Goal: Information Seeking & Learning: Learn about a topic

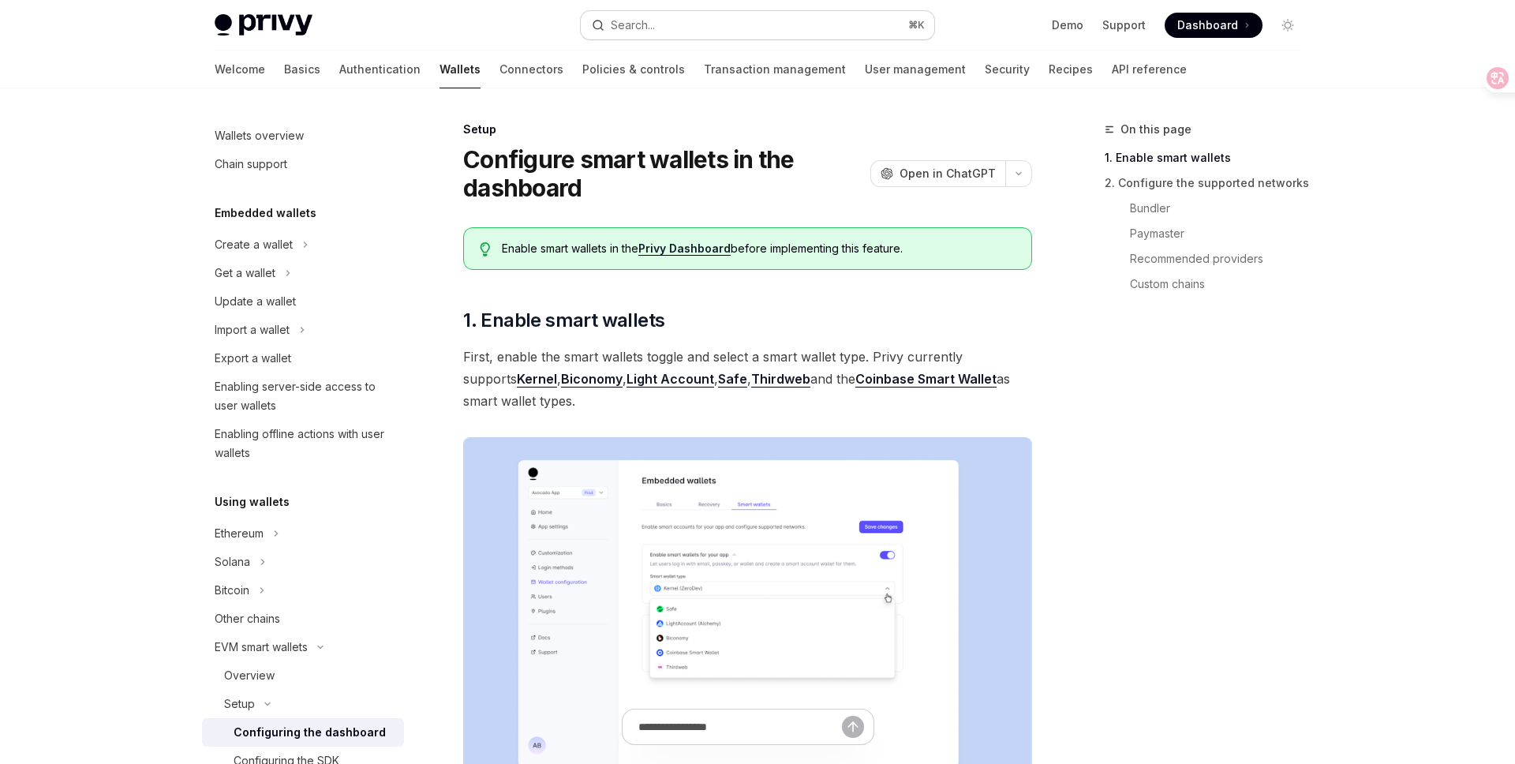
click at [751, 21] on button "Search... ⌘ K" at bounding box center [758, 25] width 354 height 28
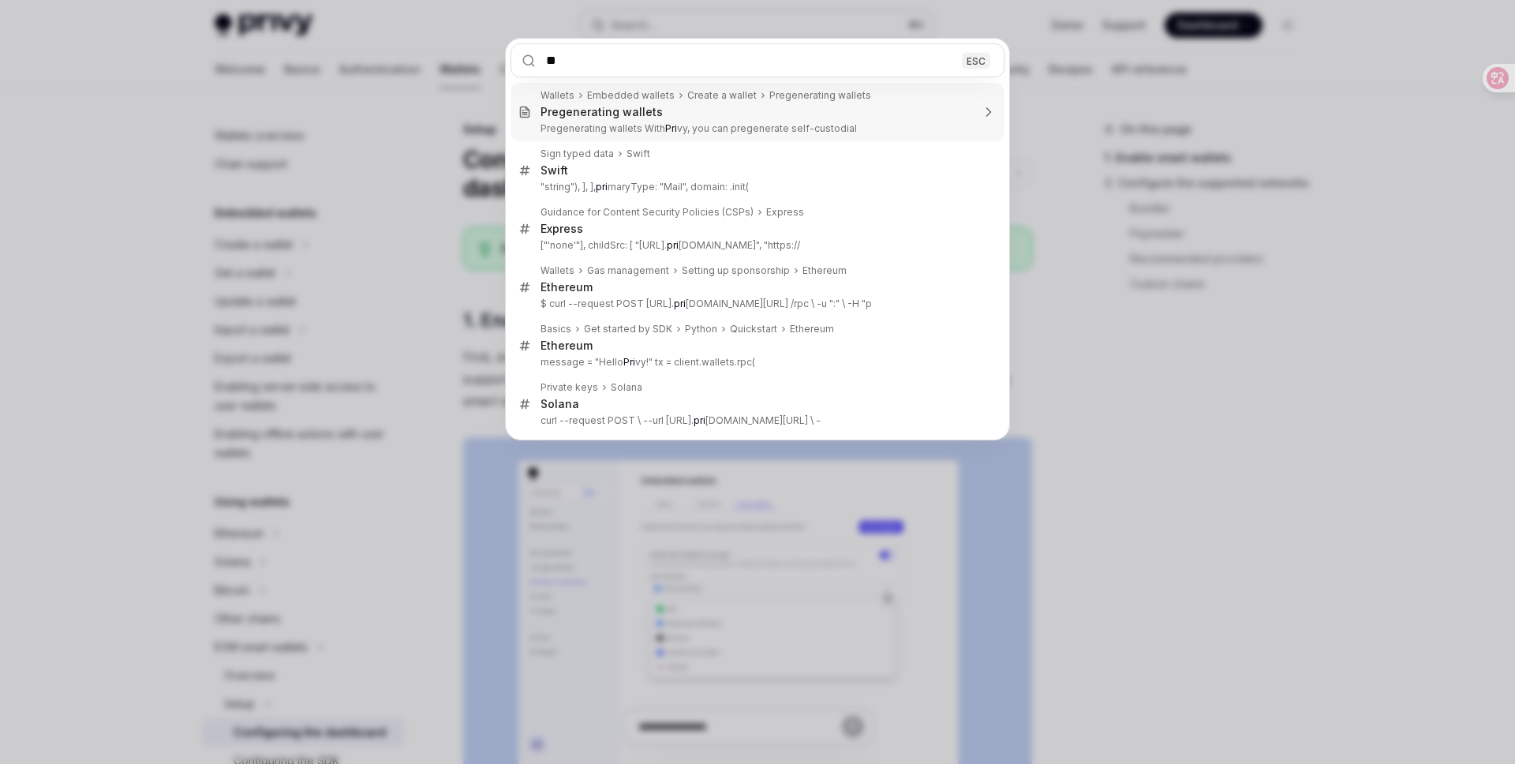
type input "*"
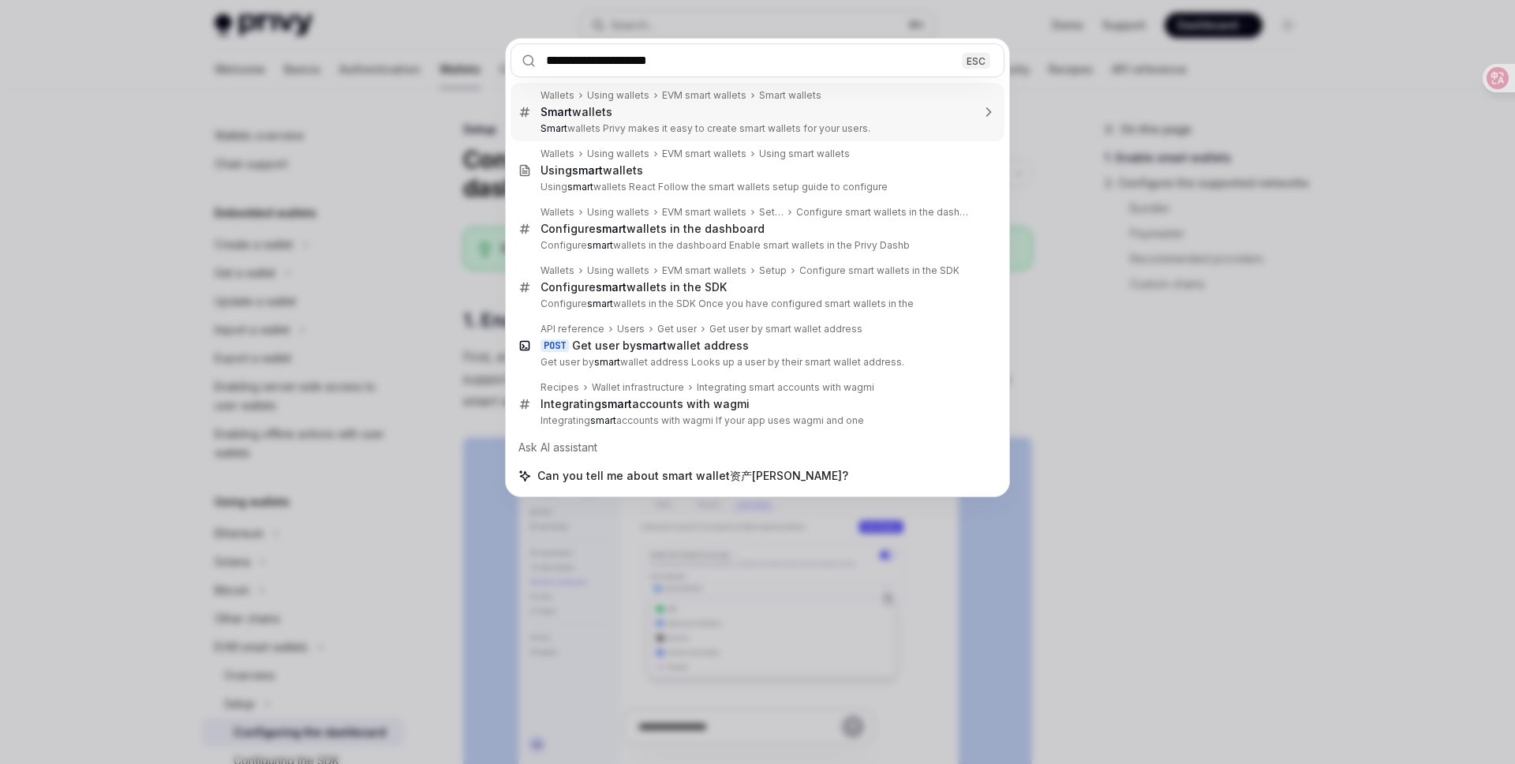
type input "**********"
type textarea "*"
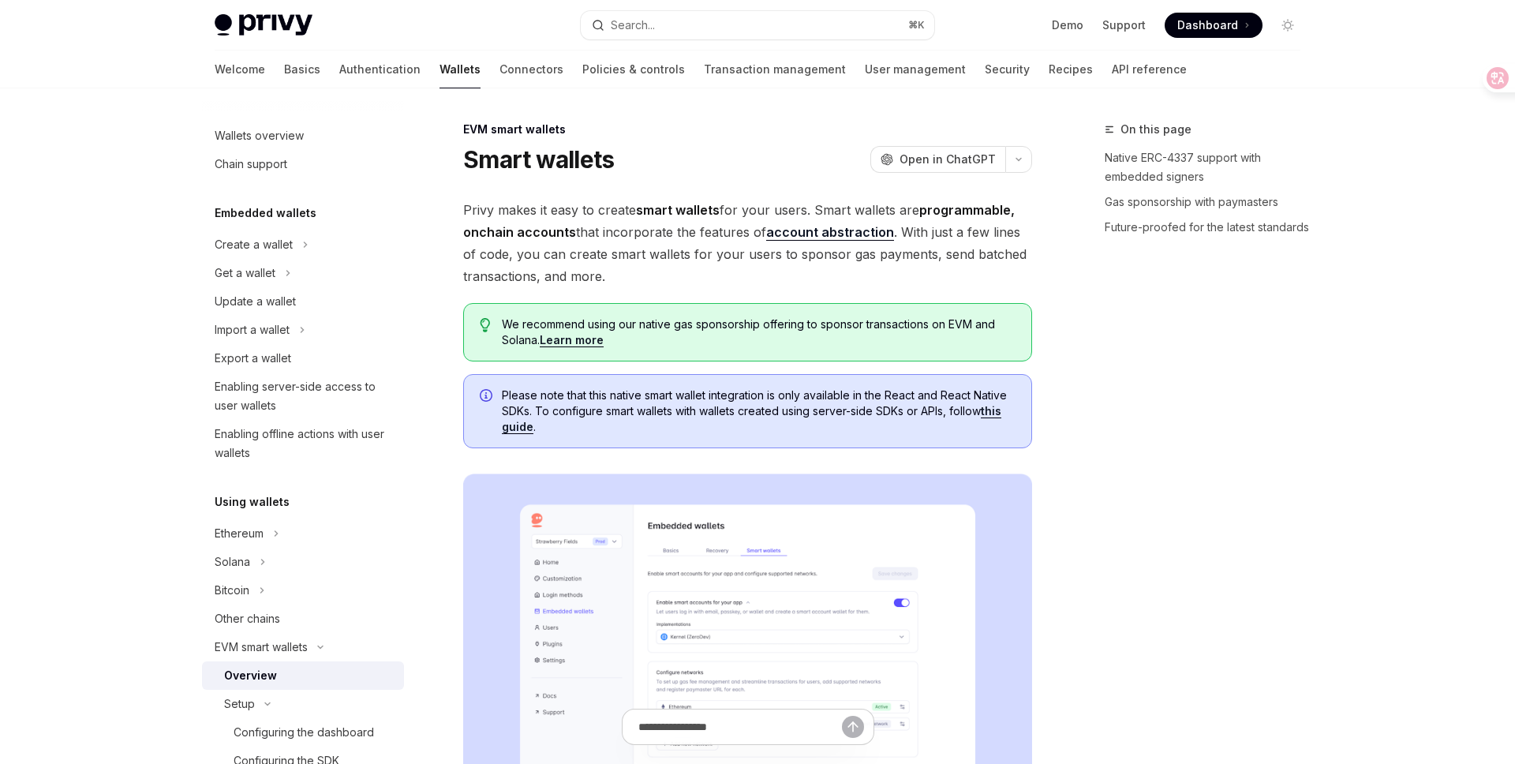
scroll to position [88, 0]
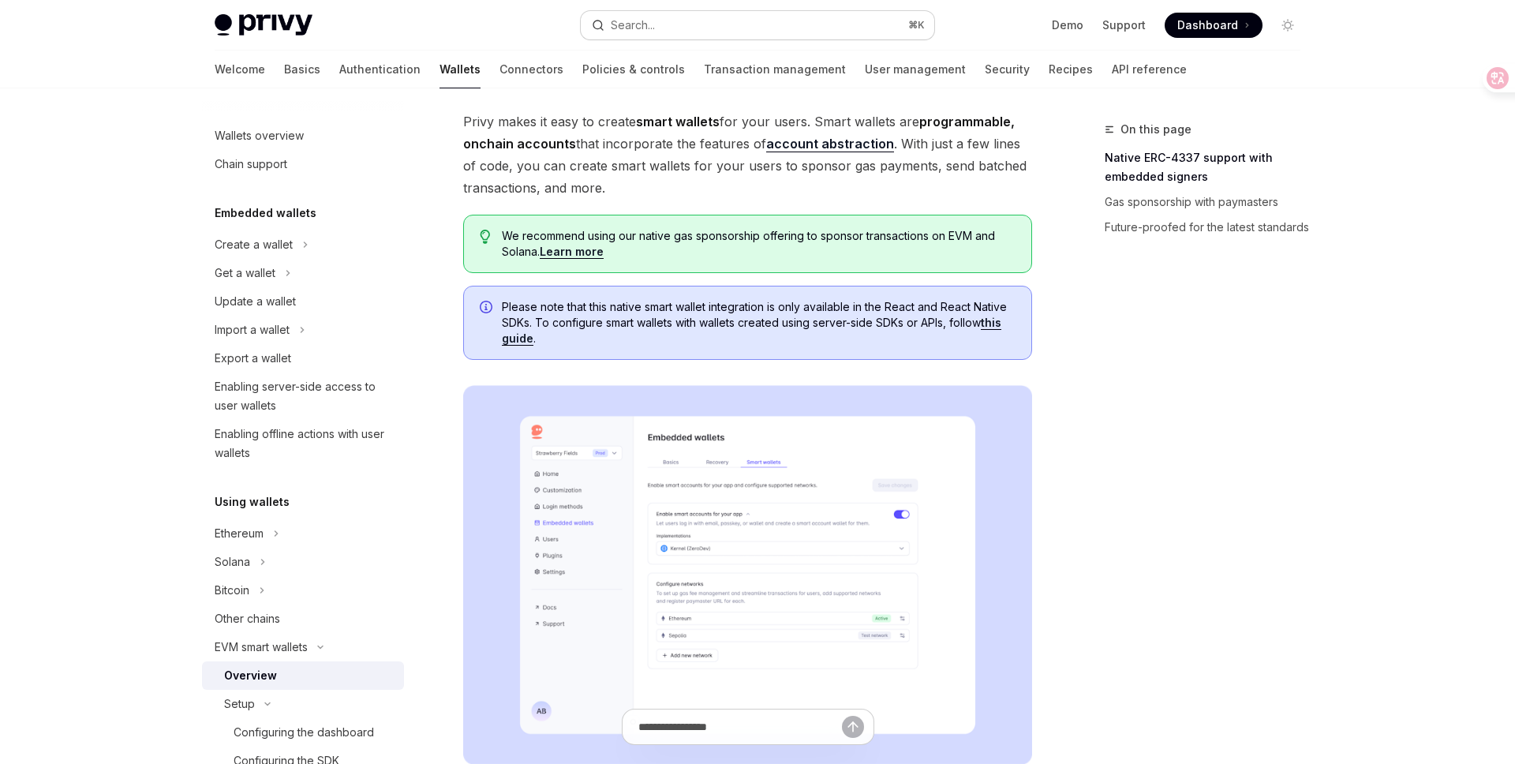
click at [829, 21] on button "Search... ⌘ K" at bounding box center [758, 25] width 354 height 28
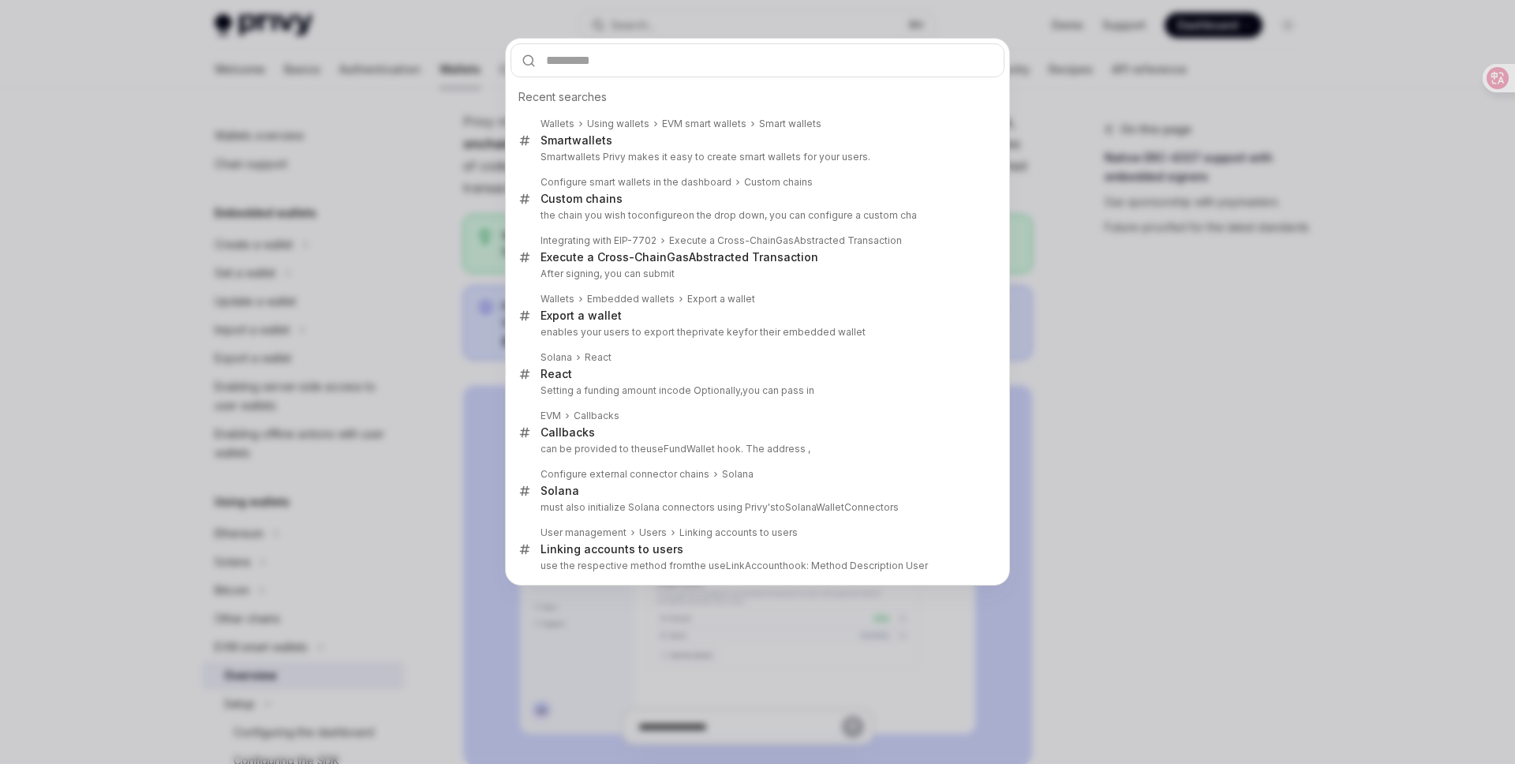
click at [1022, 10] on div "Recent searches Wallets Using wallets EVM smart wallets Smart wallets Smart wal…" at bounding box center [757, 382] width 1515 height 764
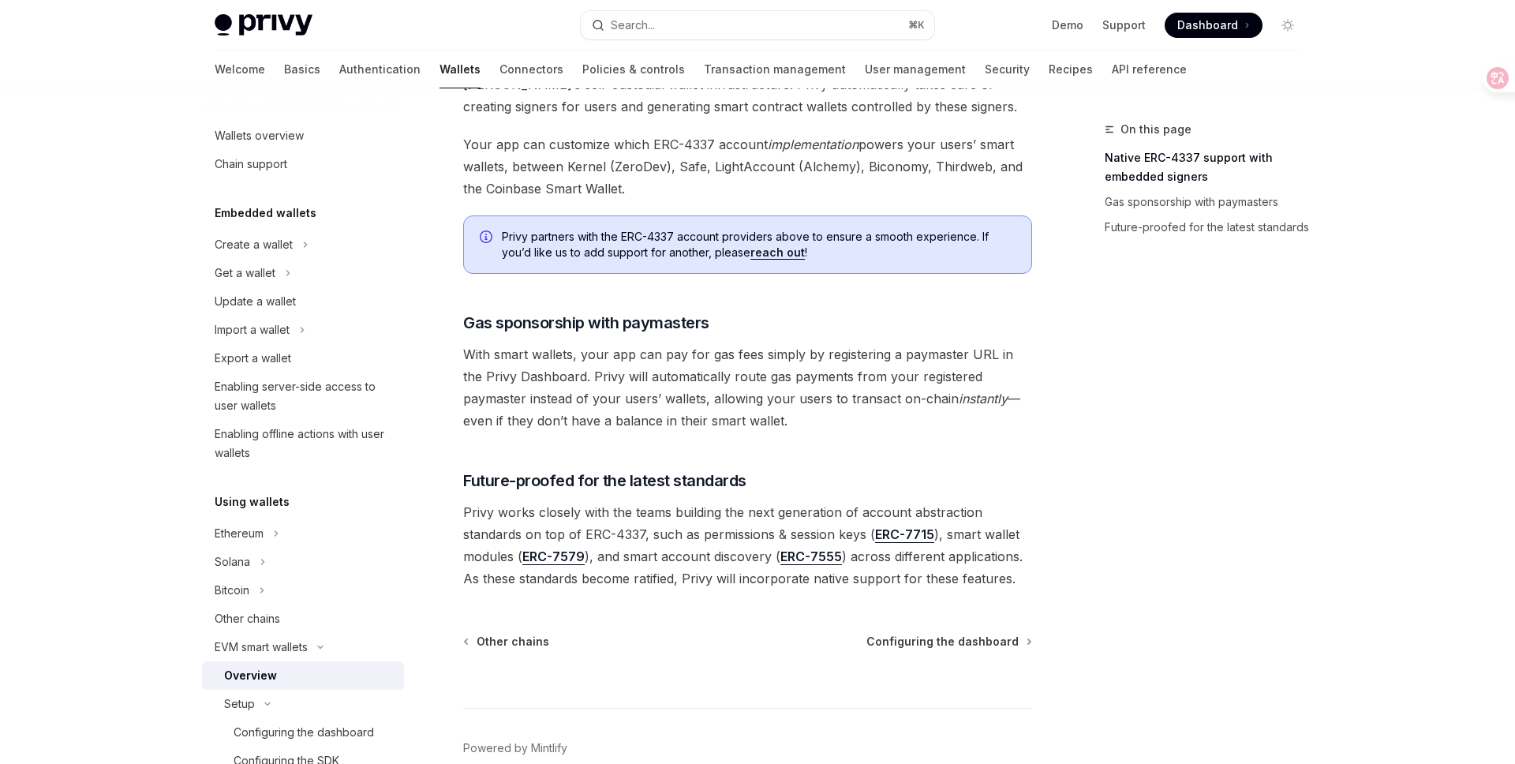
scroll to position [1147, 0]
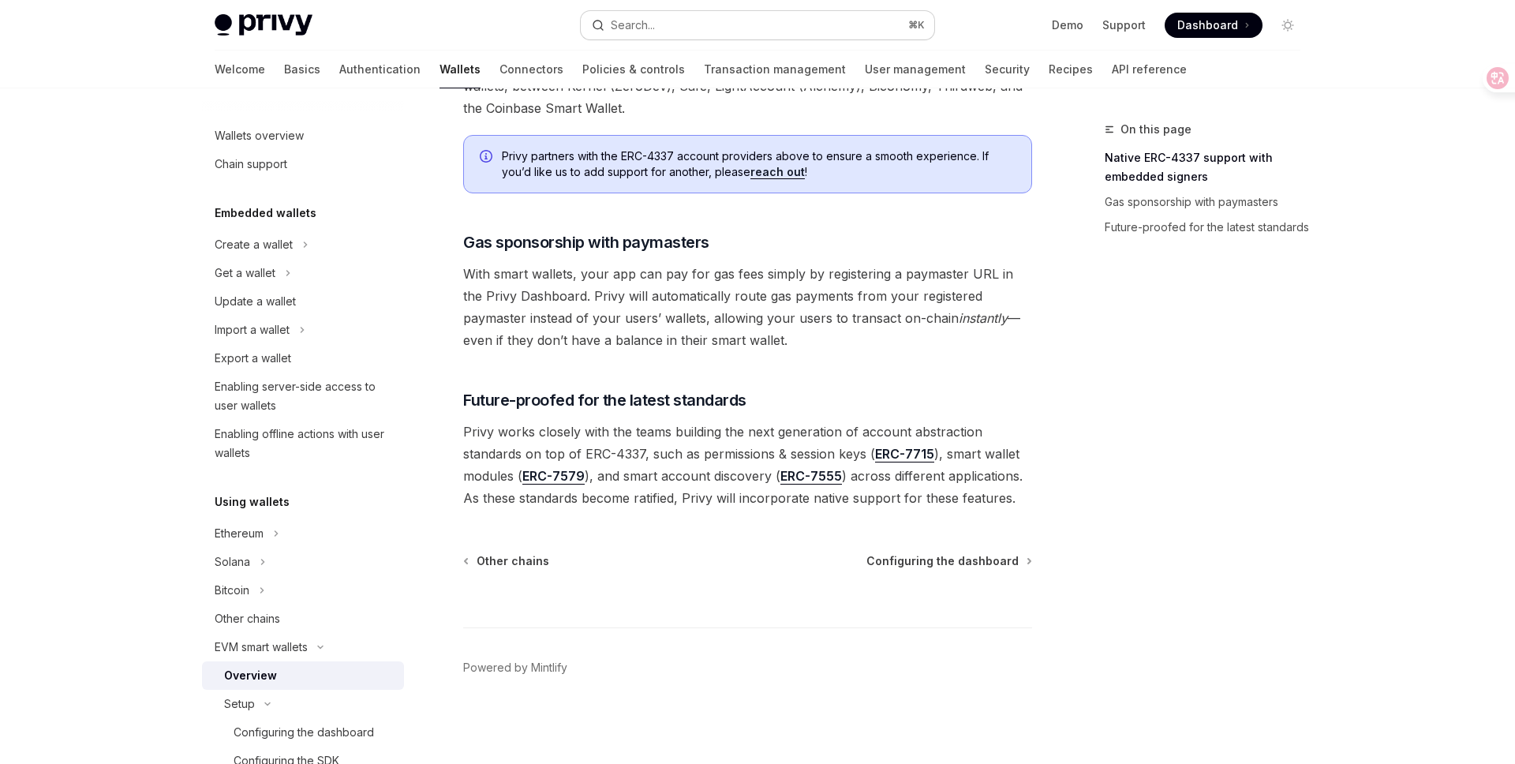
click at [867, 34] on button "Search... ⌘ K" at bounding box center [758, 25] width 354 height 28
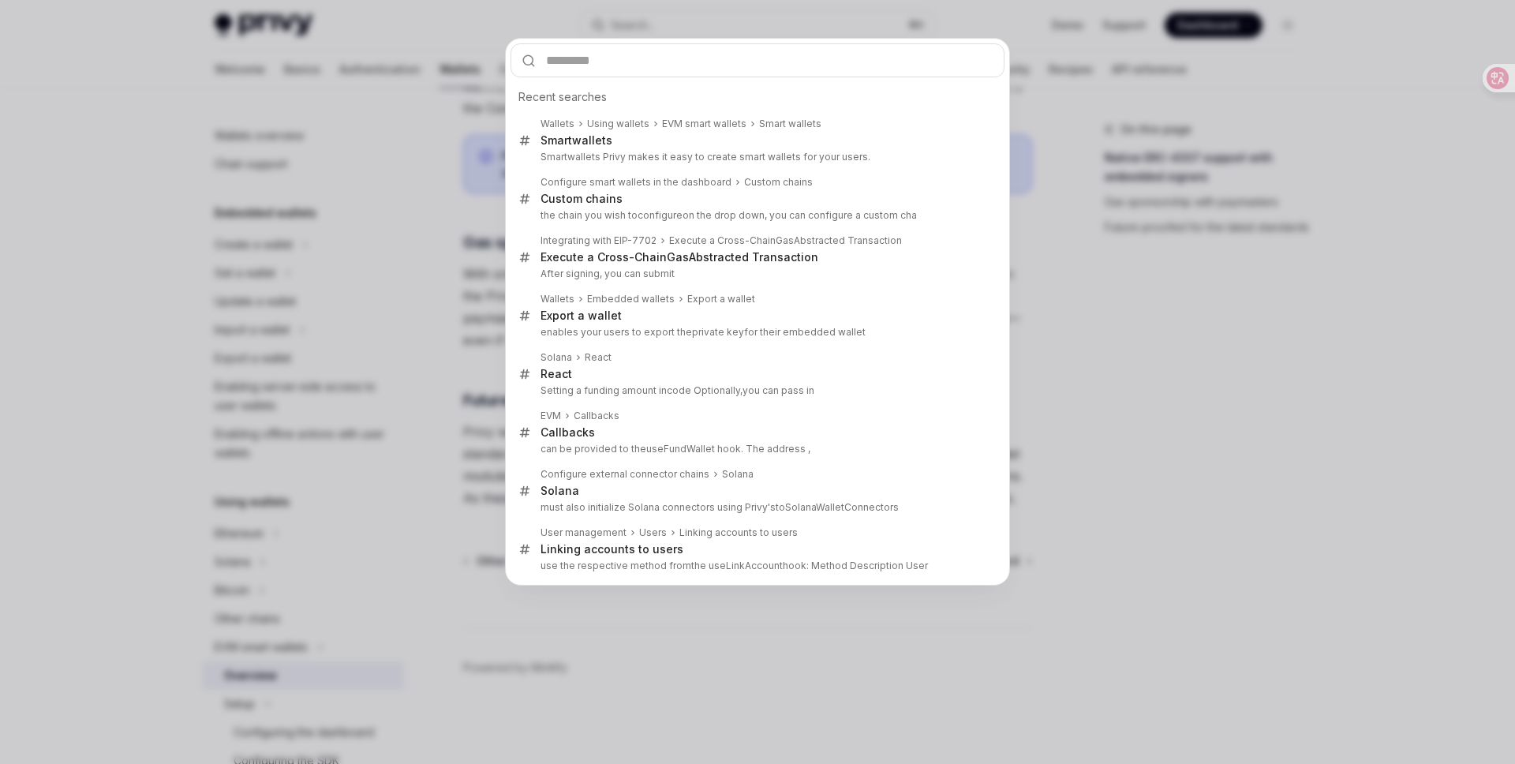
click at [1061, 45] on div "Recent searches Wallets Using wallets EVM smart wallets Smart wallets Smart wal…" at bounding box center [757, 382] width 1515 height 764
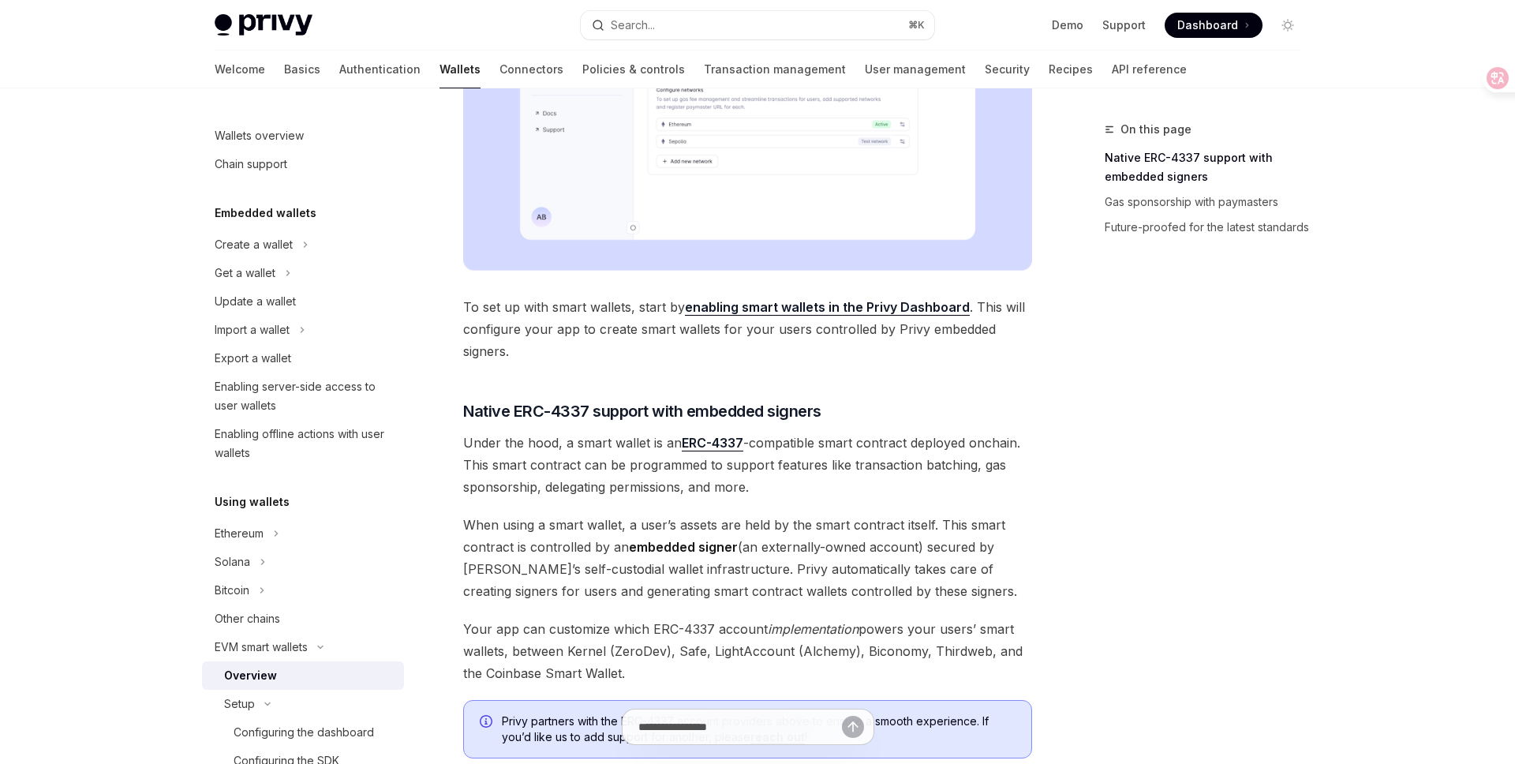
scroll to position [0, 0]
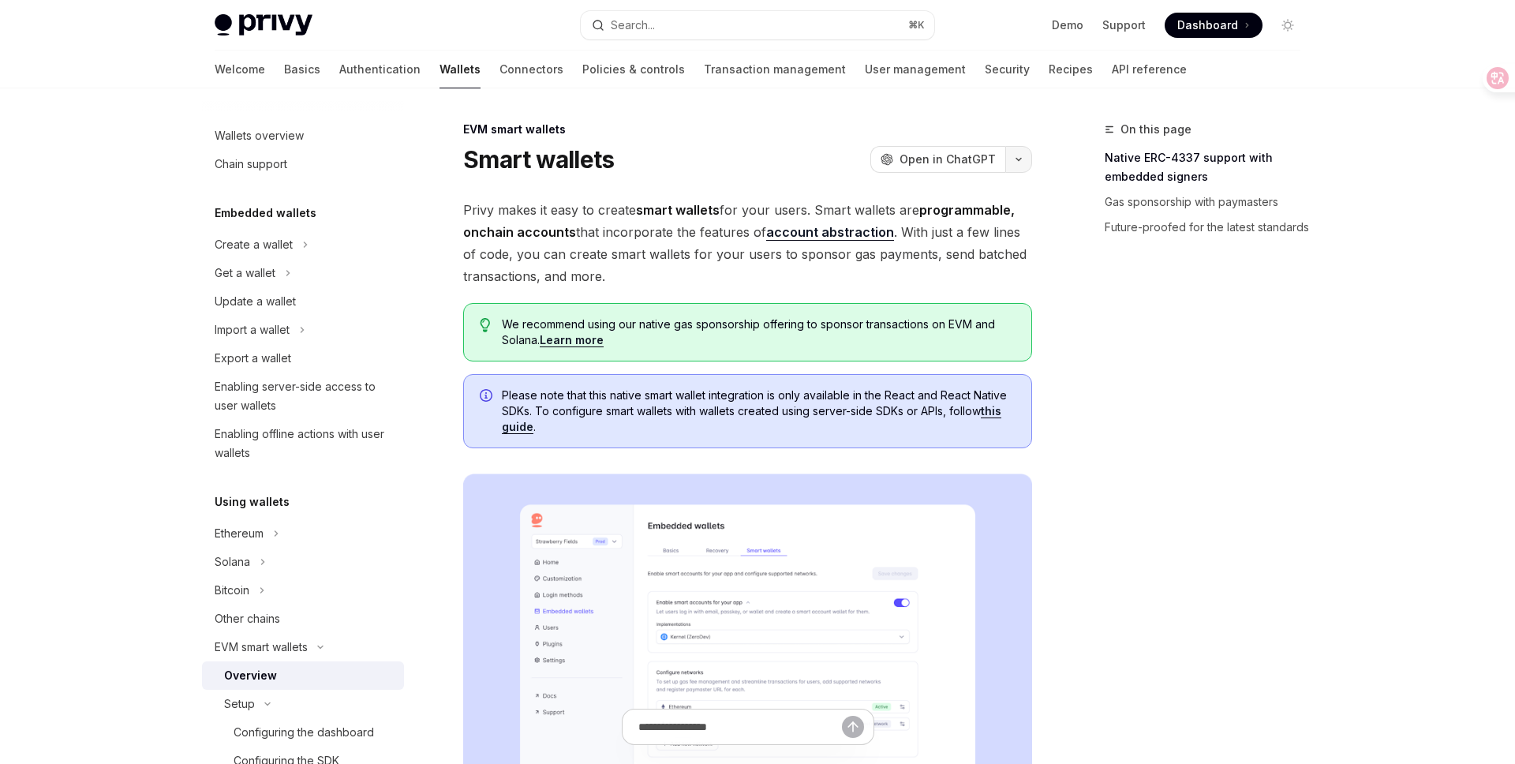
click at [1022, 151] on button "button" at bounding box center [1018, 159] width 27 height 27
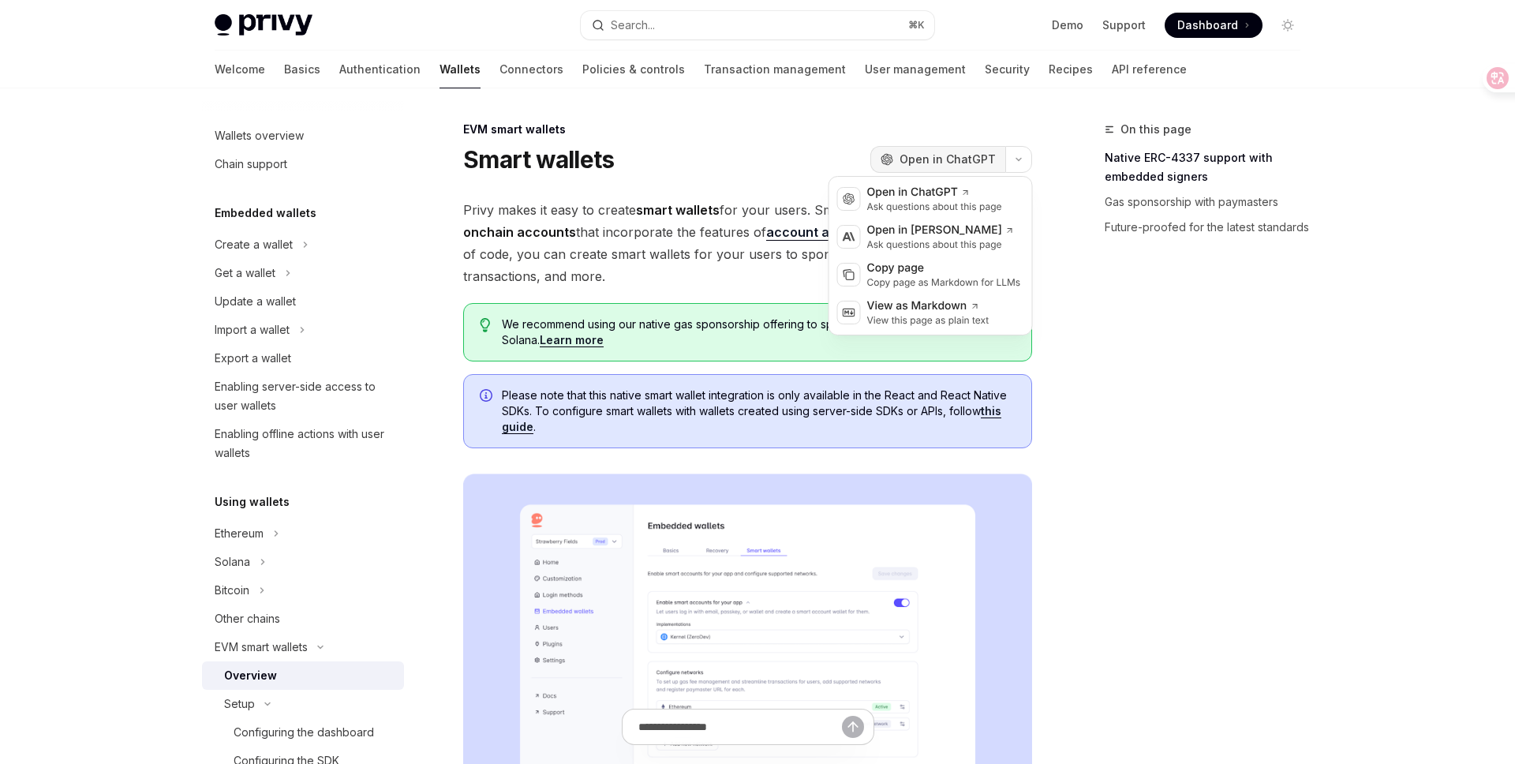
click at [966, 160] on span "Open in ChatGPT" at bounding box center [948, 160] width 96 height 16
